Goal: Find specific page/section: Find specific page/section

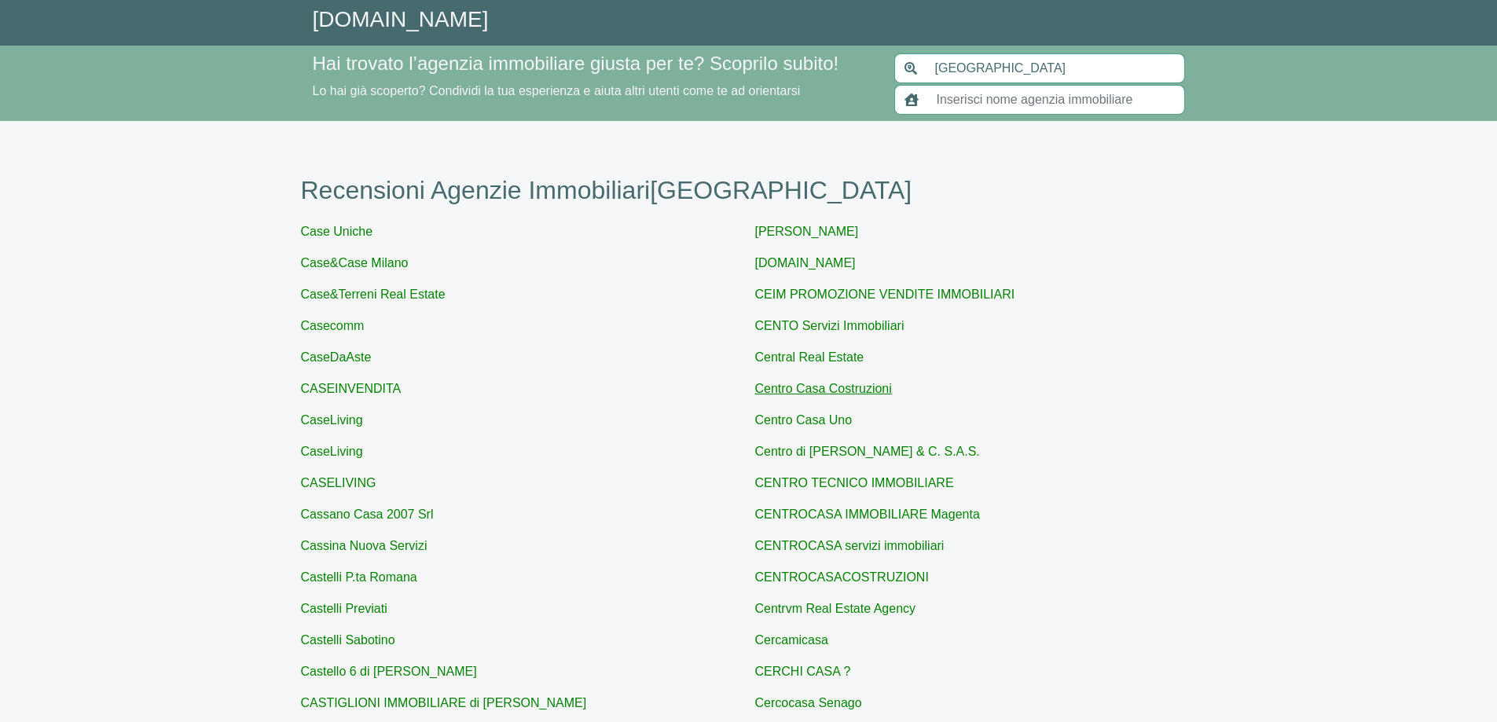
click at [813, 395] on link "Centro Casa Costruzioni" at bounding box center [823, 388] width 137 height 13
type input "Centro Casa Costruzioni"
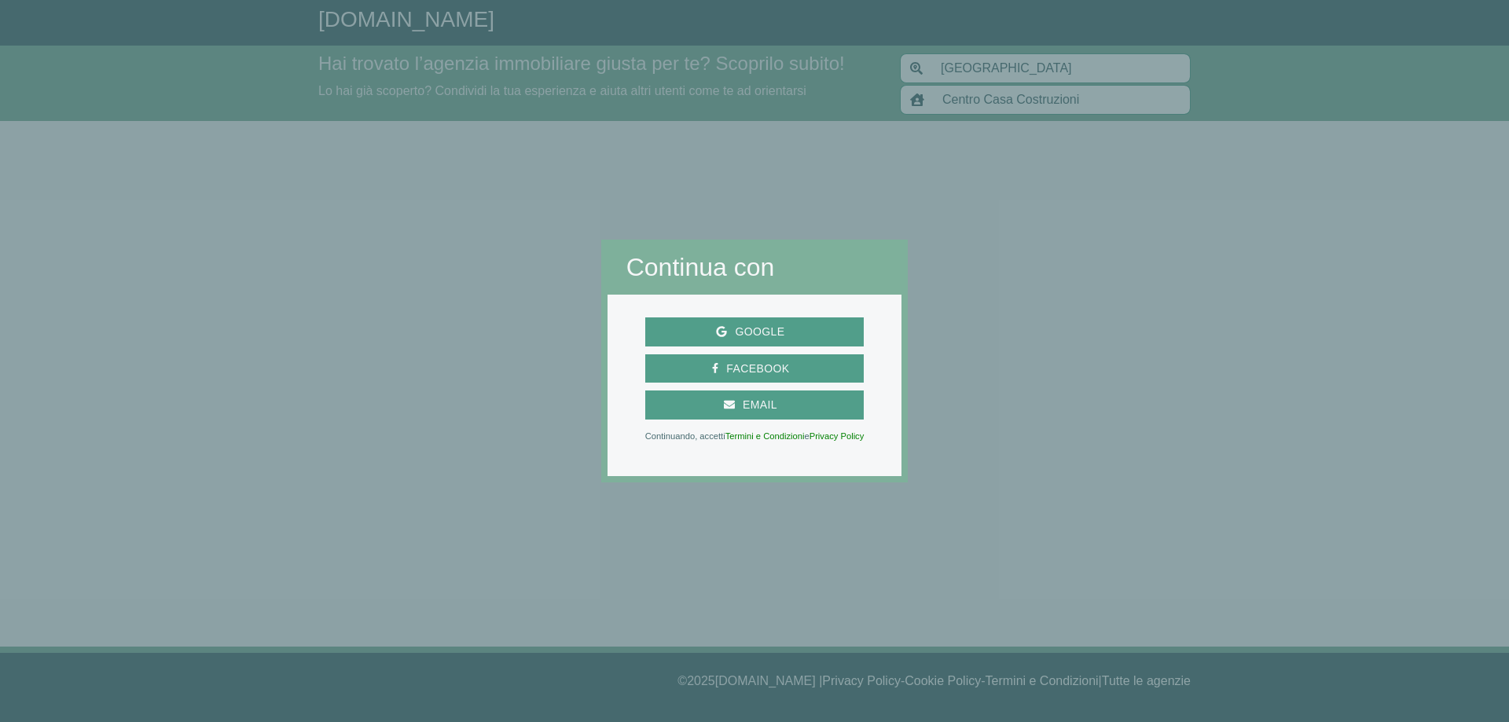
click at [997, 338] on div at bounding box center [1208, 361] width 601 height 722
